Goal: Task Accomplishment & Management: Complete application form

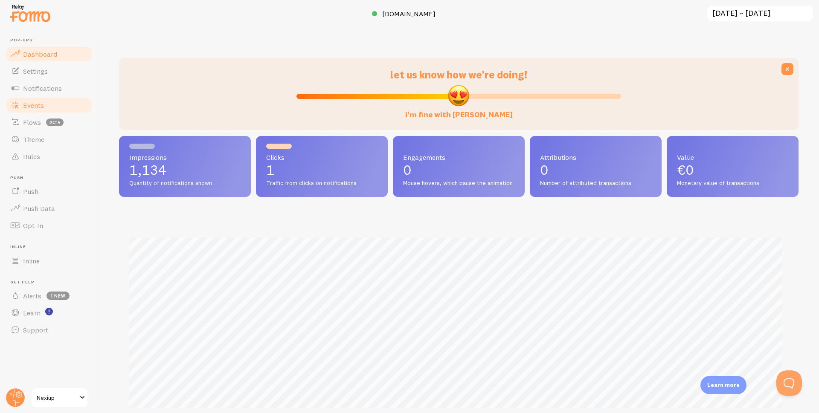
click at [38, 105] on span "Events" at bounding box center [33, 105] width 21 height 9
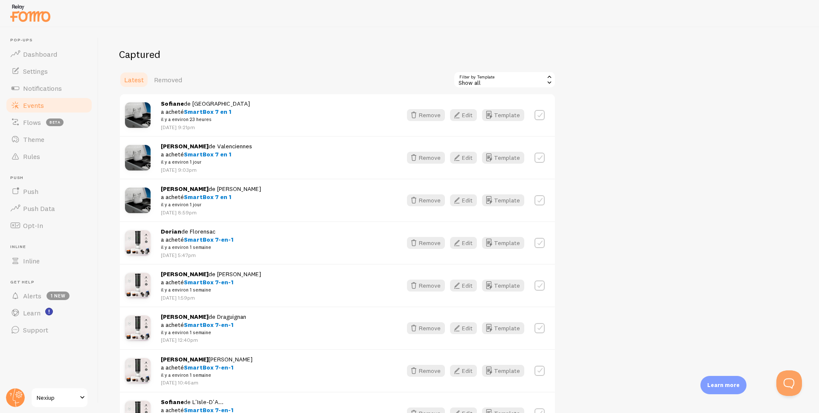
scroll to position [128, 0]
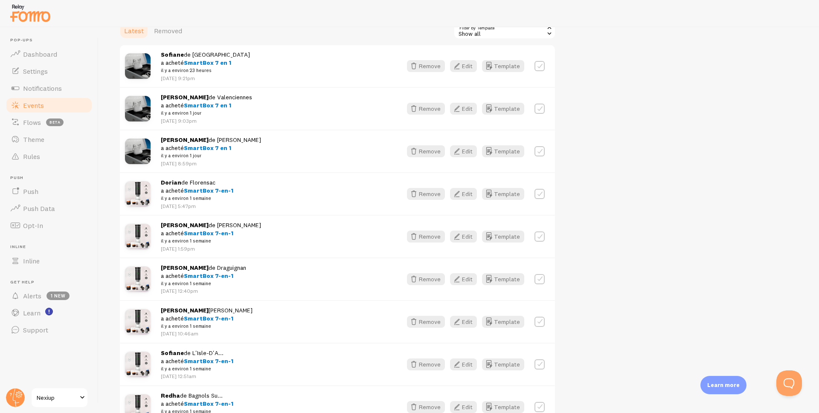
drag, startPoint x: 469, startPoint y: 278, endPoint x: 467, endPoint y: 293, distance: 15.5
drag, startPoint x: 464, startPoint y: 367, endPoint x: 462, endPoint y: 361, distance: 5.8
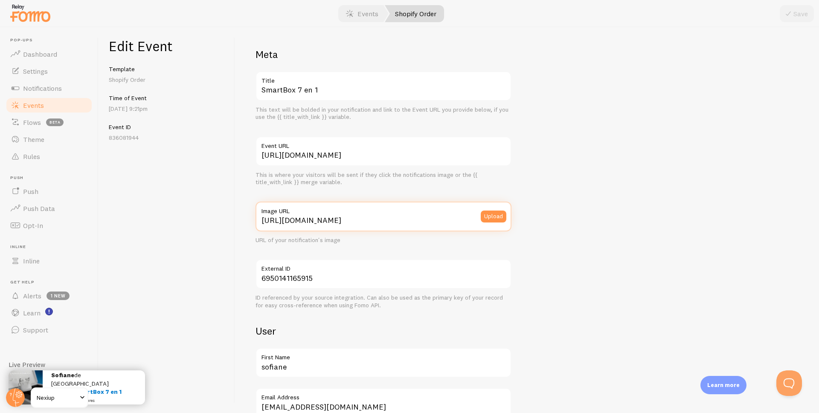
click at [312, 219] on input "[URL][DOMAIN_NAME]" at bounding box center [383, 217] width 256 height 30
paste input "[DOMAIN_NAME][URL]"
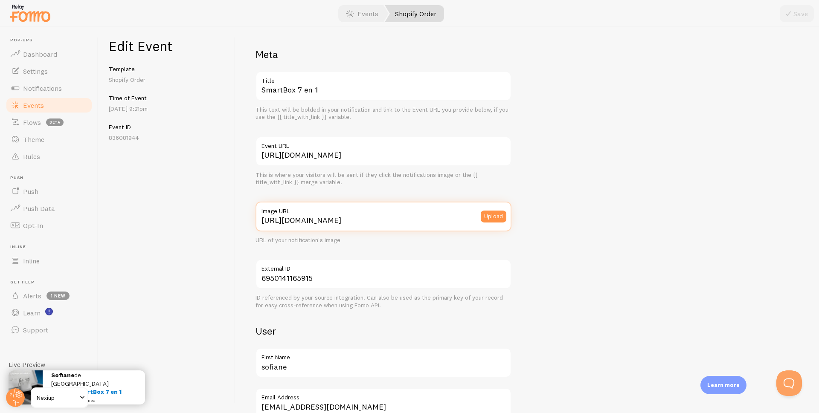
scroll to position [0, 49]
type input "[URL][DOMAIN_NAME]"
click at [795, 14] on button "Save" at bounding box center [796, 13] width 34 height 17
click at [314, 220] on input "[URL][DOMAIN_NAME]" at bounding box center [383, 217] width 256 height 30
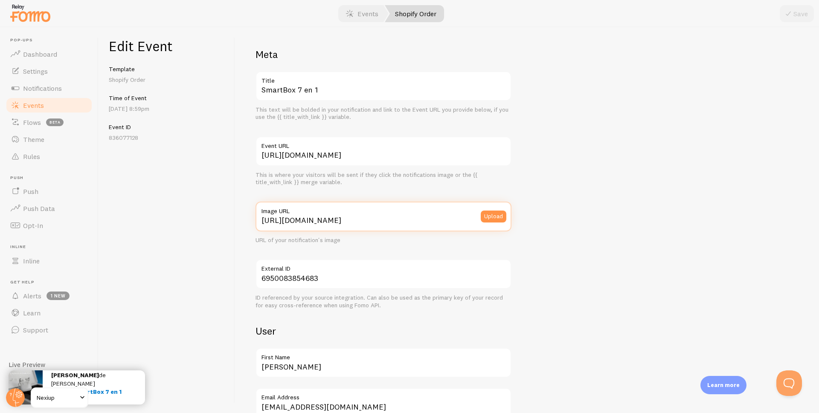
click at [314, 220] on input "[URL][DOMAIN_NAME]" at bounding box center [383, 217] width 256 height 30
paste input "[DOMAIN_NAME][URL]"
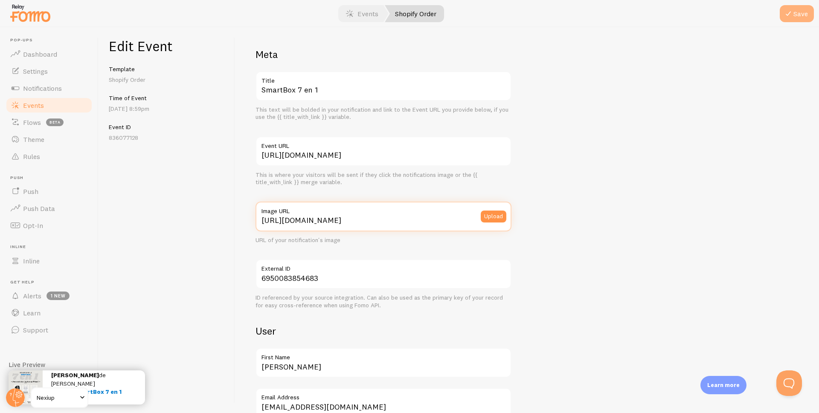
type input "[URL][DOMAIN_NAME]"
click at [797, 14] on button "Save" at bounding box center [796, 13] width 34 height 17
click at [310, 220] on input "[URL][DOMAIN_NAME]" at bounding box center [383, 217] width 256 height 30
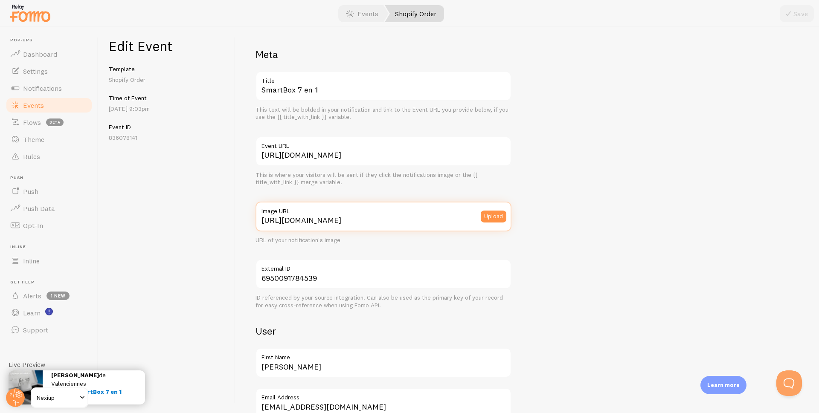
click at [310, 220] on input "[URL][DOMAIN_NAME]" at bounding box center [383, 217] width 256 height 30
paste input "[DOMAIN_NAME][URL]"
type input "[URL][DOMAIN_NAME]"
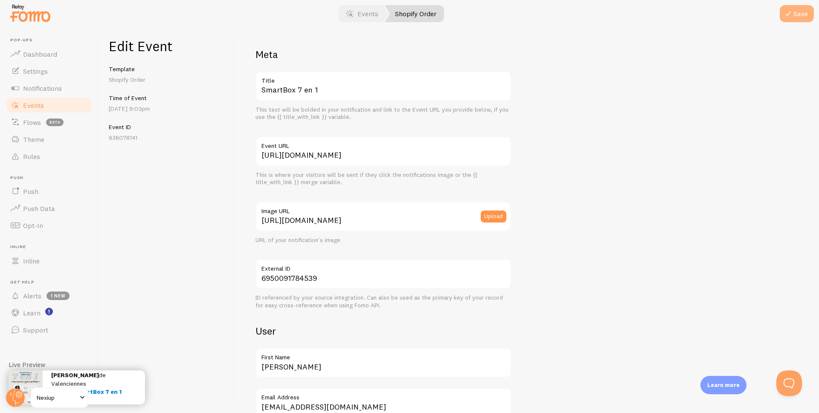
click at [795, 18] on button "Save" at bounding box center [796, 13] width 34 height 17
click at [341, 216] on input "[URL][DOMAIN_NAME]" at bounding box center [383, 217] width 256 height 30
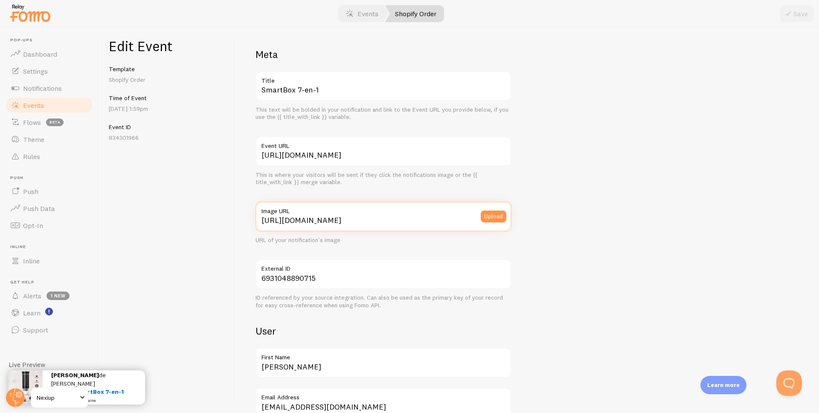
paste input "[DOMAIN_NAME][URL]"
type input "[URL][DOMAIN_NAME]"
click at [794, 12] on button "Save" at bounding box center [796, 13] width 34 height 17
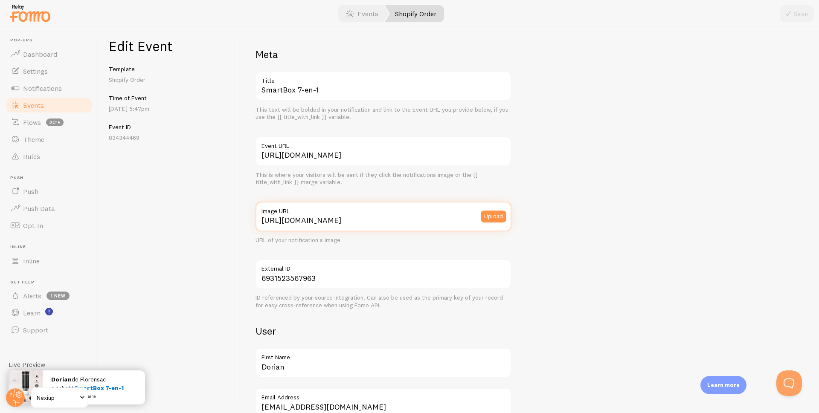
click at [337, 219] on input "[URL][DOMAIN_NAME]" at bounding box center [383, 217] width 256 height 30
paste input "[DOMAIN_NAME][URL]"
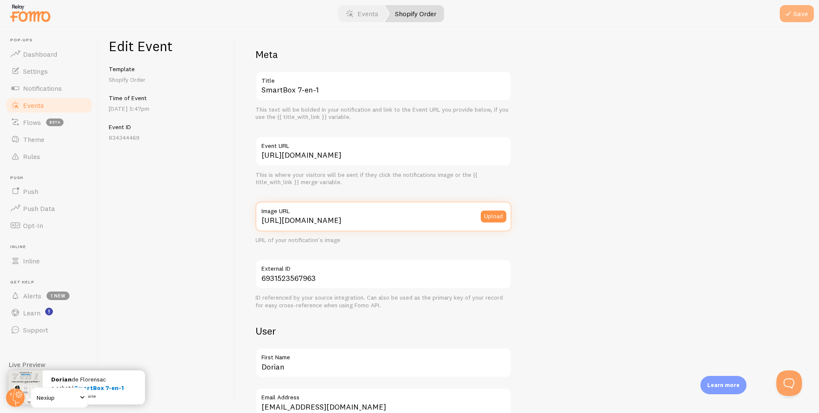
type input "[URL][DOMAIN_NAME]"
click at [797, 12] on button "Save" at bounding box center [796, 13] width 34 height 17
click at [341, 222] on input "[URL][DOMAIN_NAME]" at bounding box center [383, 217] width 256 height 30
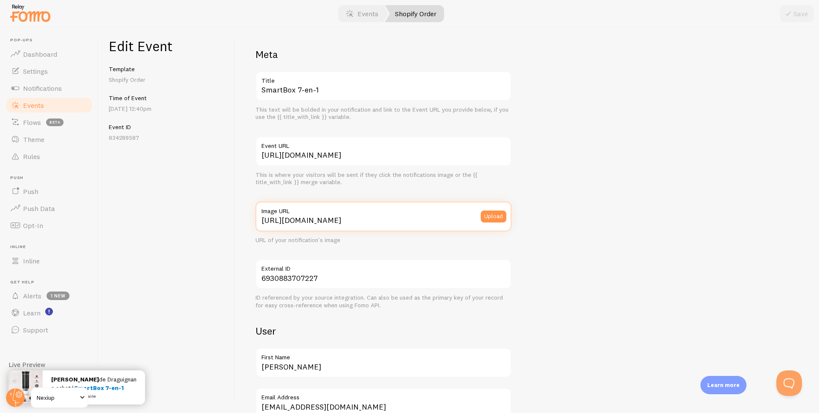
click at [341, 222] on input "[URL][DOMAIN_NAME]" at bounding box center [383, 217] width 256 height 30
paste input "[DOMAIN_NAME][URL]"
type input "[URL][DOMAIN_NAME]"
click at [792, 12] on icon "submit" at bounding box center [788, 14] width 10 height 10
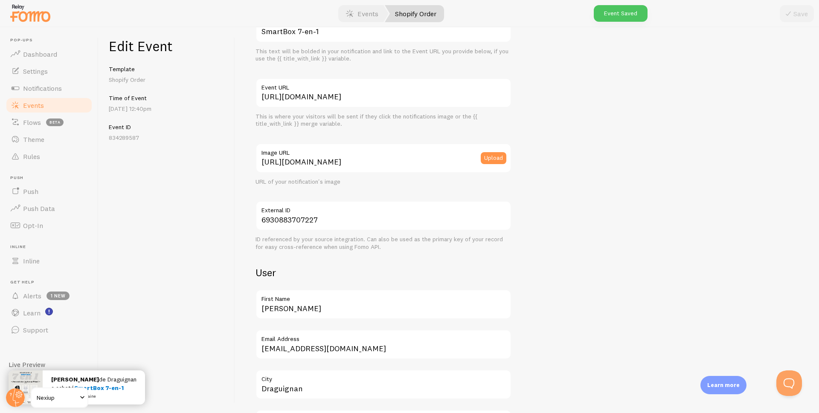
scroll to position [0, 0]
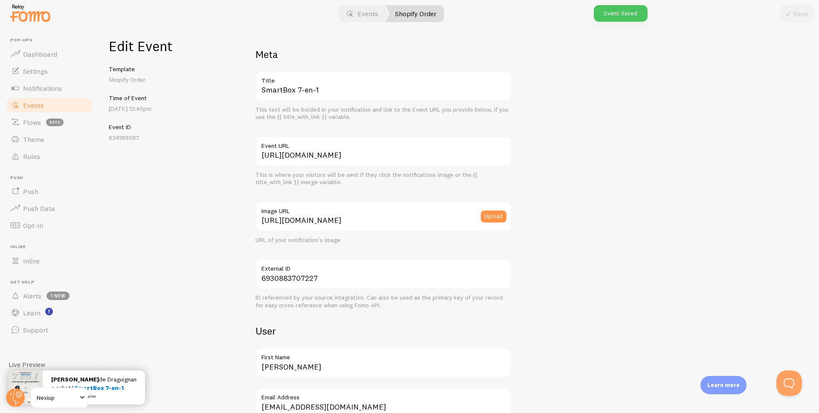
drag, startPoint x: 611, startPoint y: 89, endPoint x: 611, endPoint y: 42, distance: 46.5
click at [611, 83] on div "Meta SmartBox 7-en-1 Title This text will be bolded in your notification and li…" at bounding box center [526, 418] width 543 height 740
click at [338, 156] on input "[URL][DOMAIN_NAME]" at bounding box center [383, 151] width 256 height 30
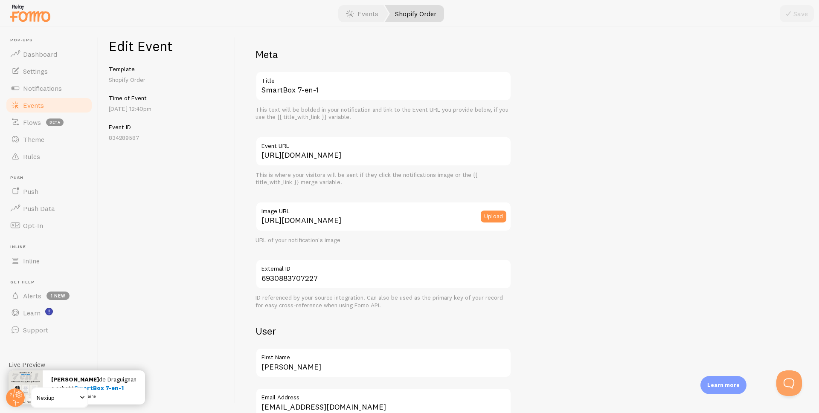
click at [594, 89] on div "Meta SmartBox 7-en-1 Title This text will be bolded in your notification and li…" at bounding box center [526, 418] width 543 height 740
click at [353, 220] on input "https://cdn.shopify.com/s/files/1/0945/4849/2635/files/CafePro_Prod_07_b020a61b…" at bounding box center [383, 217] width 256 height 30
click at [352, 220] on input "https://cdn.shopify.com/s/files/1/0945/4849/2635/files/CafePro_Prod_07_b020a61b…" at bounding box center [383, 217] width 256 height 30
paste input "nexiup.com/cdn/shop/files/BoxIphone_Prod_09.jpg?v=1755802805&width=300"
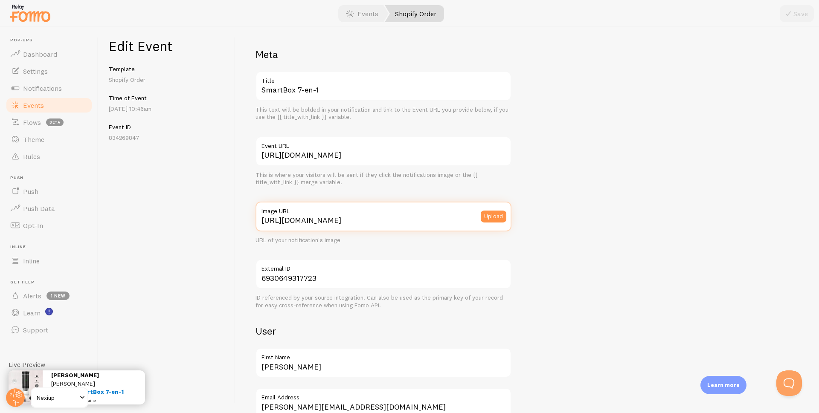
scroll to position [0, 49]
type input "[URL][DOMAIN_NAME]"
click at [786, 17] on icon "submit" at bounding box center [788, 14] width 10 height 10
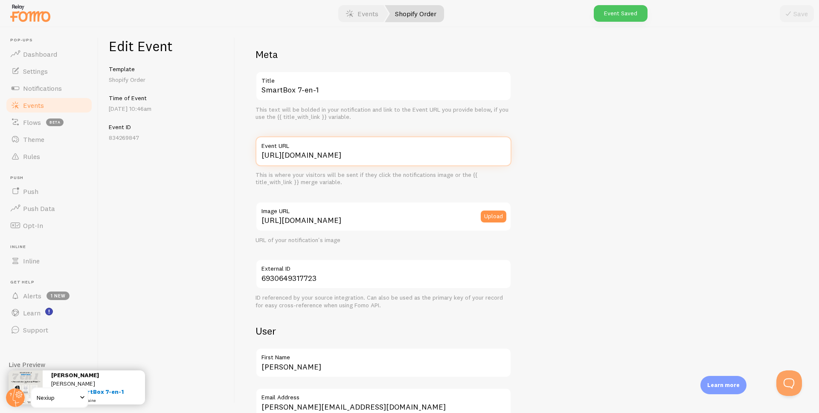
click at [333, 156] on input "https://nexiup.com/products/smartbox-iphone" at bounding box center [383, 151] width 256 height 30
click at [569, 165] on div "Meta SmartBox 7-en-1 Title This text will be bolded in your notification and li…" at bounding box center [526, 418] width 543 height 740
click at [455, 157] on input "https://nexiup.com/products/smartbox-iphone" at bounding box center [383, 151] width 256 height 30
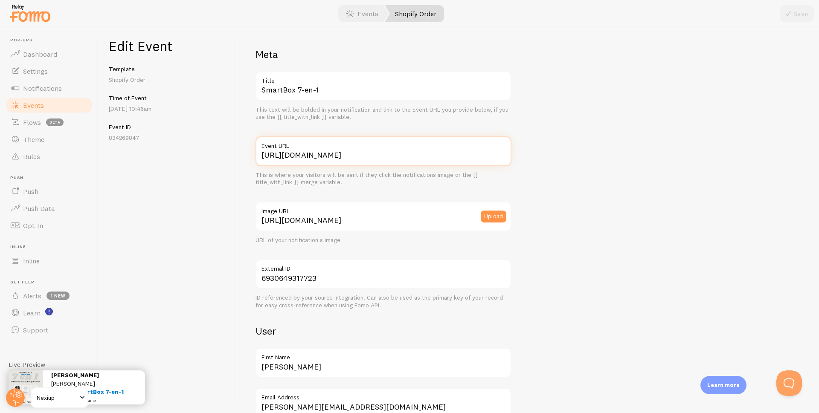
click at [382, 156] on input "https://nexiup.com/products/smartbox-iphone" at bounding box center [383, 151] width 256 height 30
click at [381, 156] on input "https://nexiup.com/products/smartbox-iphone" at bounding box center [383, 151] width 256 height 30
drag, startPoint x: 598, startPoint y: 125, endPoint x: 565, endPoint y: 137, distance: 35.1
click at [598, 124] on div "Meta SmartBox 7-en-1 Title This text will be bolded in your notification and li…" at bounding box center [526, 418] width 543 height 740
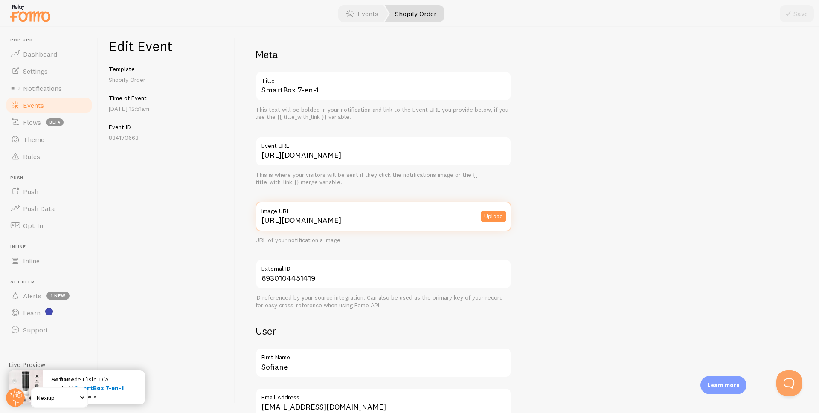
click at [381, 217] on input "https://cdn.shopify.com/s/files/1/0945/4849/2635/files/CafePro_Prod_07_b020a61b…" at bounding box center [383, 217] width 256 height 30
paste input "nexiup.com/cdn/shop/files/BoxIphone_Prod_09.jpg?v=1755802805&width=300"
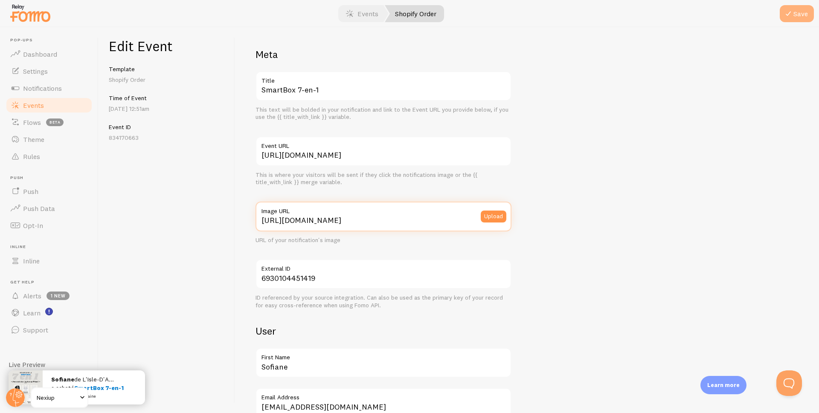
type input "https://nexiup.com/cdn/shop/files/BoxIphone_Prod_09.jpg?v=1755802805&width=300"
click at [784, 13] on icon "submit" at bounding box center [788, 14] width 10 height 10
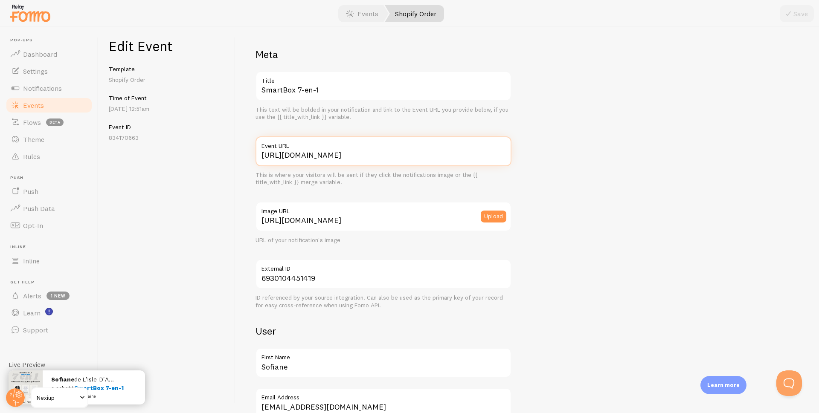
click at [366, 160] on input "https://neolyon.com/products/cafepro?variant=51135552880987" at bounding box center [383, 151] width 256 height 30
click at [365, 160] on input "https://neolyon.com/products/cafepro?variant=51135552880987" at bounding box center [383, 151] width 256 height 30
paste input "xiup.com/products/smartbox-iphone"
type input "https://nexiup.com/products/smartbox-iphone"
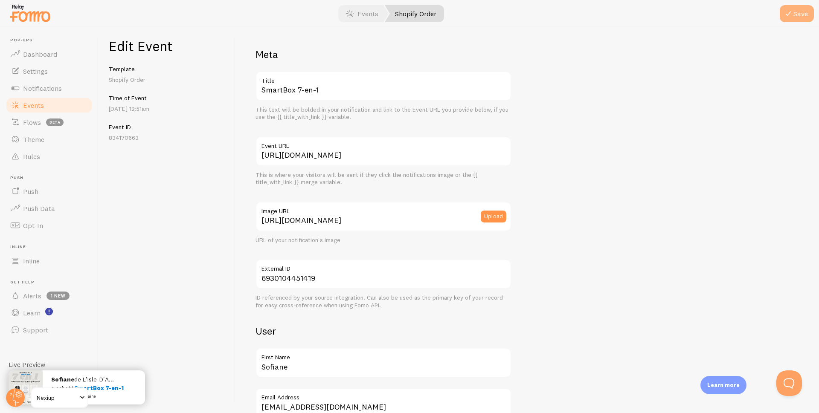
click at [805, 13] on button "Save" at bounding box center [796, 13] width 34 height 17
click at [359, 223] on input "[URL][DOMAIN_NAME]" at bounding box center [383, 217] width 256 height 30
paste input "[DOMAIN_NAME][URL]"
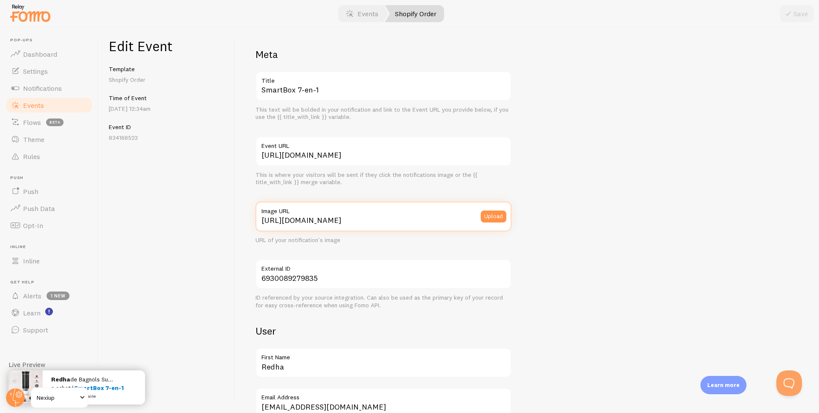
scroll to position [0, 49]
type input "[URL][DOMAIN_NAME]"
click at [791, 11] on icon "submit" at bounding box center [788, 14] width 10 height 10
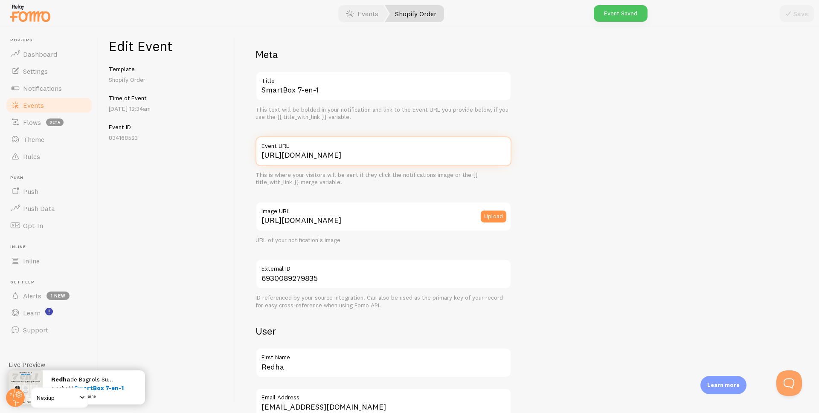
click at [311, 156] on input "[URL][DOMAIN_NAME]" at bounding box center [383, 151] width 256 height 30
click at [354, 154] on input "https://neolyon.com/products/smartbox7en1iphone?variant=51189019443547" at bounding box center [383, 151] width 256 height 30
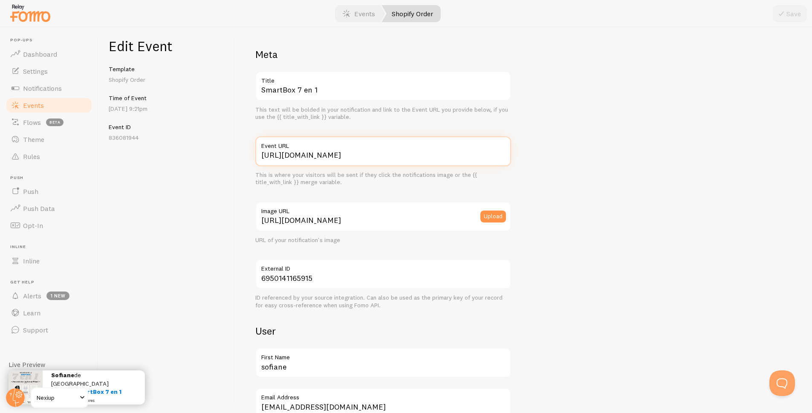
click at [354, 154] on input "https://neolyon.com/products/smartbox7en1iphone?variant=51189019443547" at bounding box center [383, 151] width 256 height 30
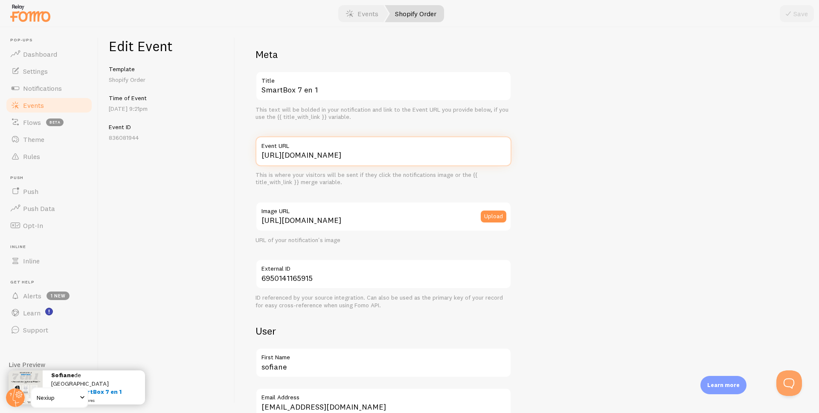
paste input "[DOMAIN_NAME][URL]"
type input "[URL][DOMAIN_NAME]"
click at [802, 12] on button "Save" at bounding box center [796, 13] width 34 height 17
click at [327, 158] on input "[URL][DOMAIN_NAME]" at bounding box center [383, 151] width 256 height 30
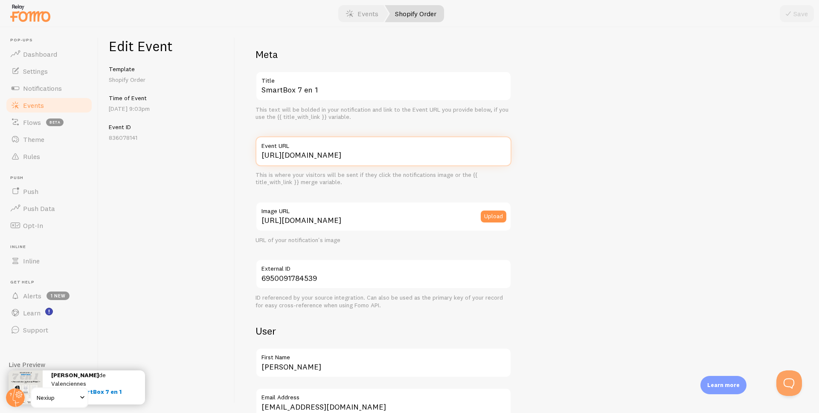
click at [327, 158] on input "[URL][DOMAIN_NAME]" at bounding box center [383, 151] width 256 height 30
paste input "[DOMAIN_NAME][URL]"
type input "[URL][DOMAIN_NAME]"
click at [797, 12] on button "Save" at bounding box center [796, 13] width 34 height 17
click at [306, 157] on input "[URL][DOMAIN_NAME]" at bounding box center [383, 151] width 256 height 30
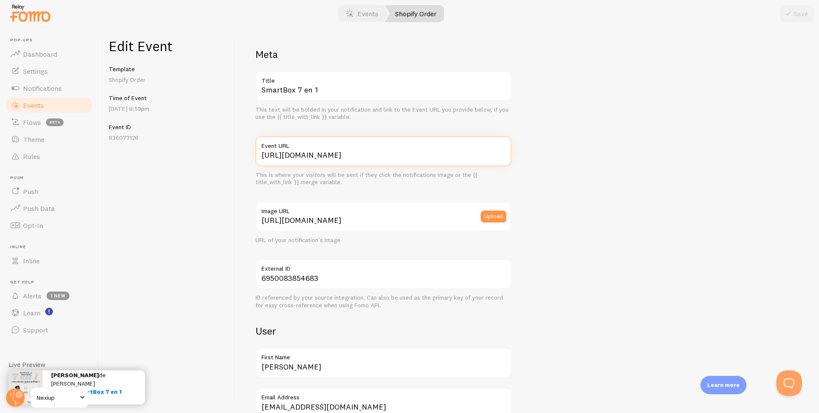
click at [306, 157] on input "[URL][DOMAIN_NAME]" at bounding box center [383, 151] width 256 height 30
paste input "[DOMAIN_NAME][URL]"
type input "[URL][DOMAIN_NAME]"
click at [791, 12] on icon "submit" at bounding box center [788, 14] width 10 height 10
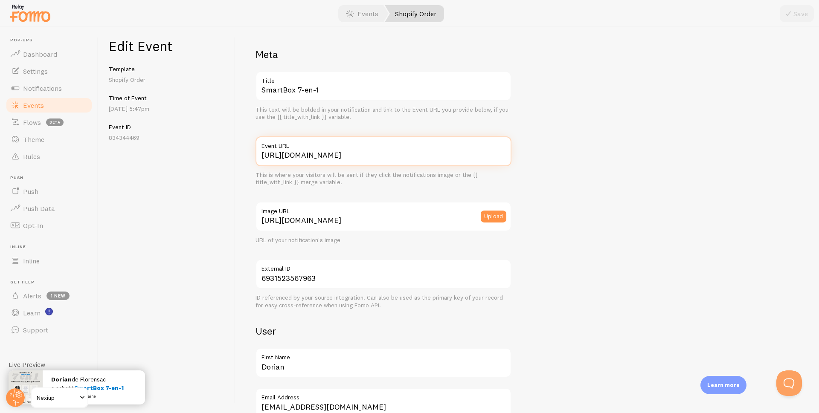
click at [308, 154] on input "[URL][DOMAIN_NAME]" at bounding box center [383, 151] width 256 height 30
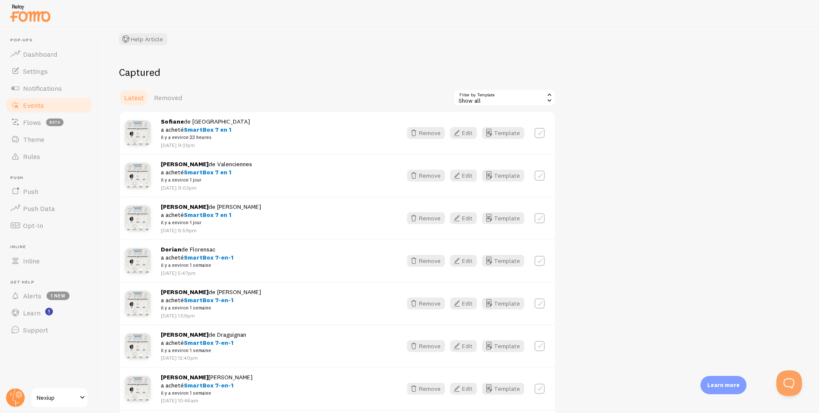
scroll to position [85, 0]
